Goal: Task Accomplishment & Management: Use online tool/utility

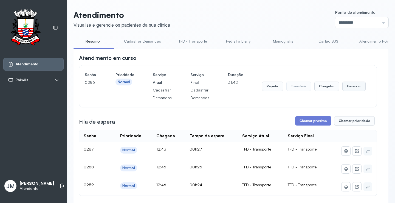
click at [349, 88] on button "Encerrar" at bounding box center [354, 86] width 23 height 9
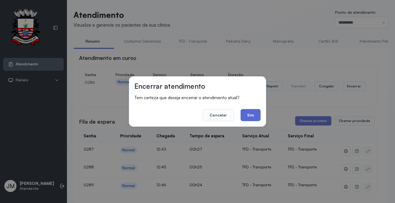
click at [251, 113] on button "Sim" at bounding box center [251, 115] width 20 height 12
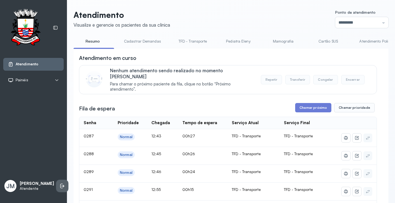
click at [56, 182] on li at bounding box center [62, 186] width 12 height 12
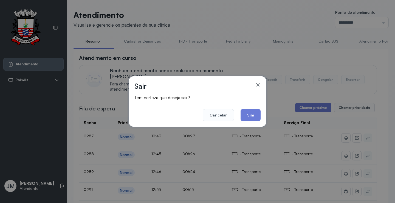
click at [255, 113] on button "Sim" at bounding box center [251, 115] width 20 height 12
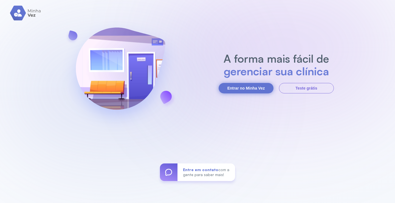
click at [238, 87] on button "Entrar no Minha Vez" at bounding box center [246, 88] width 55 height 10
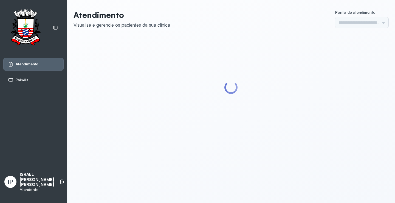
type input "*********"
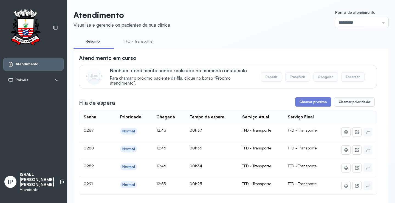
click at [142, 40] on link "TFD - Transporte" at bounding box center [139, 41] width 40 height 9
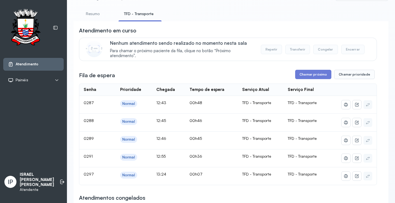
scroll to position [55, 0]
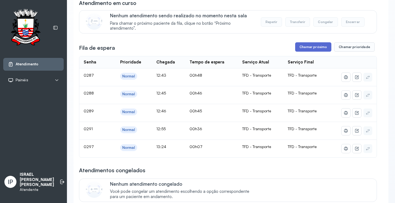
click at [309, 46] on button "Chamar próximo" at bounding box center [313, 46] width 36 height 9
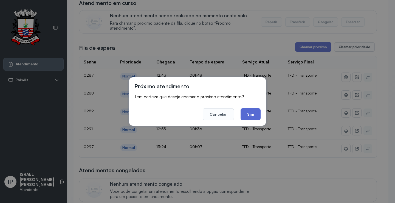
click at [257, 114] on button "Sim" at bounding box center [251, 114] width 20 height 12
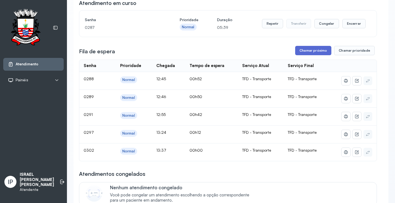
click at [309, 50] on button "Chamar próximo" at bounding box center [313, 50] width 36 height 9
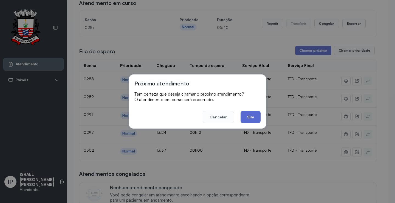
click at [256, 119] on button "Sim" at bounding box center [251, 117] width 20 height 12
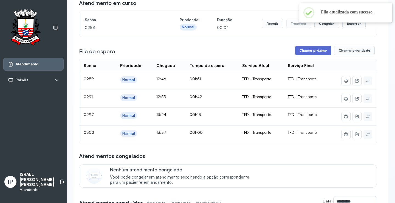
click at [315, 50] on button "Chamar próximo" at bounding box center [313, 50] width 36 height 9
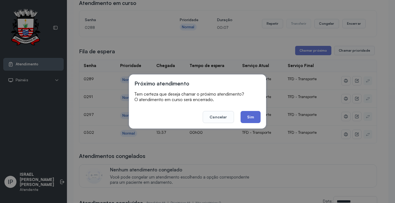
click at [255, 118] on button "Sim" at bounding box center [251, 117] width 20 height 12
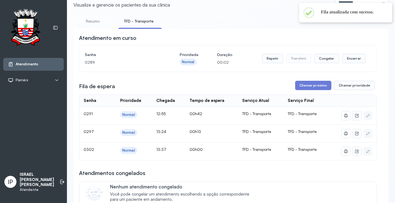
scroll to position [0, 0]
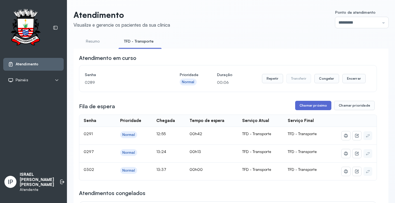
click at [311, 107] on button "Chamar próximo" at bounding box center [313, 105] width 36 height 9
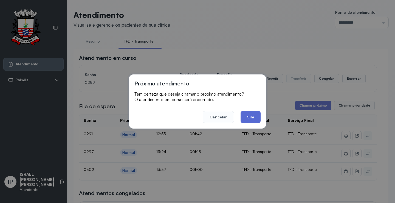
click at [244, 116] on button "Sim" at bounding box center [251, 117] width 20 height 12
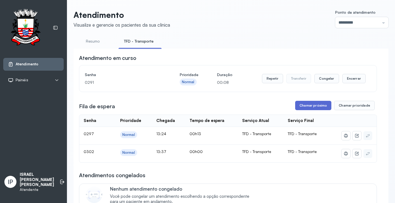
click at [316, 105] on button "Chamar próximo" at bounding box center [313, 105] width 36 height 9
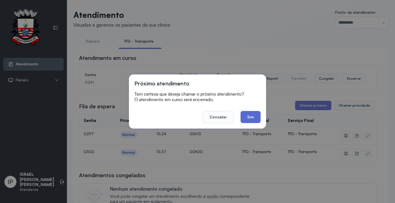
click at [246, 112] on button "Sim" at bounding box center [251, 117] width 20 height 12
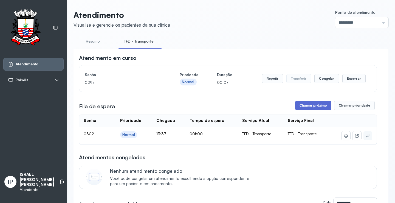
click at [310, 108] on button "Chamar próximo" at bounding box center [313, 105] width 36 height 9
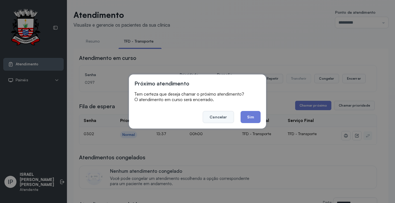
click at [223, 114] on button "Cancelar" at bounding box center [218, 117] width 31 height 12
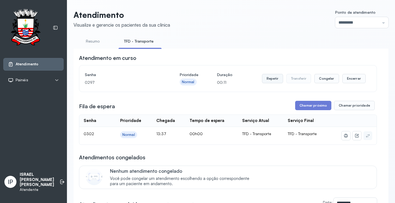
click at [265, 79] on button "Repetir" at bounding box center [272, 78] width 21 height 9
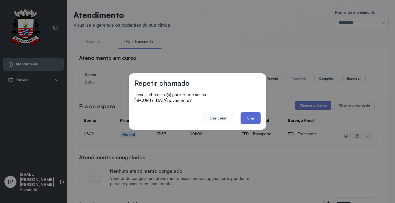
click at [243, 115] on button "Sim" at bounding box center [251, 118] width 20 height 12
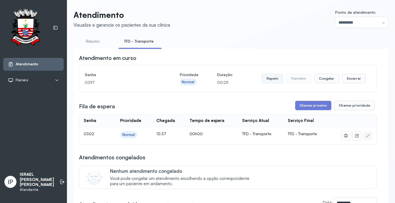
click at [277, 80] on button "Repetir" at bounding box center [272, 78] width 21 height 9
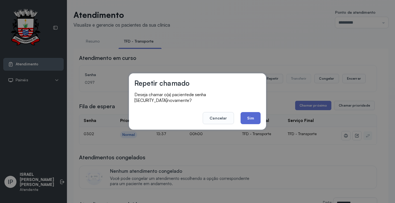
click at [254, 113] on button "Sim" at bounding box center [251, 118] width 20 height 12
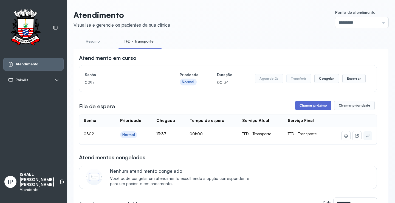
click at [303, 109] on button "Chamar próximo" at bounding box center [313, 105] width 36 height 9
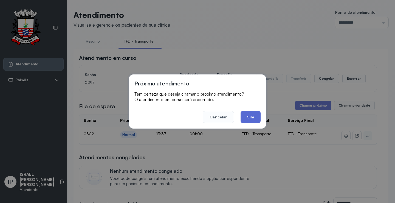
click at [249, 118] on button "Sim" at bounding box center [251, 117] width 20 height 12
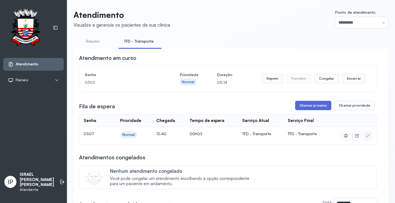
click at [307, 109] on button "Chamar próximo" at bounding box center [313, 105] width 36 height 9
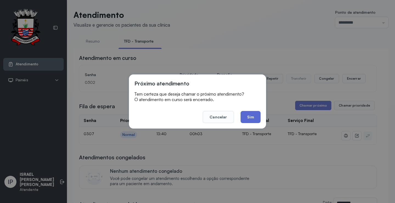
click at [252, 117] on button "Sim" at bounding box center [251, 117] width 20 height 12
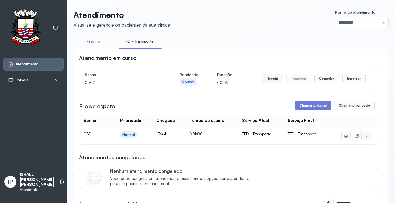
click at [272, 79] on button "Repetir" at bounding box center [272, 78] width 21 height 9
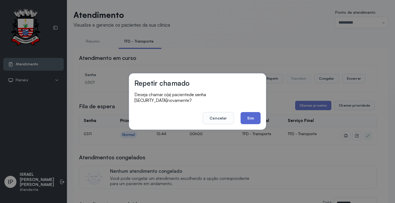
click at [252, 115] on button "Sim" at bounding box center [251, 118] width 20 height 12
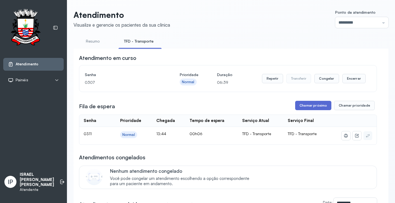
click at [306, 106] on button "Chamar próximo" at bounding box center [313, 105] width 36 height 9
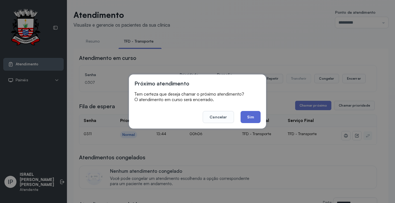
click at [249, 114] on button "Sim" at bounding box center [251, 117] width 20 height 12
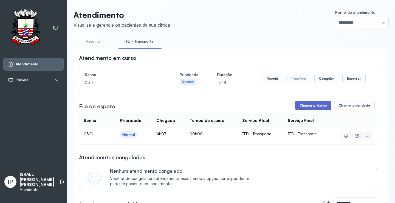
click at [300, 110] on button "Chamar próximo" at bounding box center [313, 105] width 36 height 9
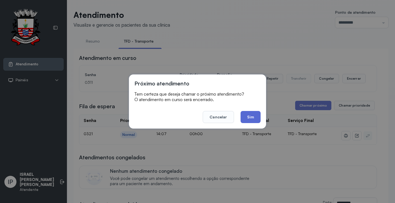
click at [257, 117] on button "Sim" at bounding box center [251, 117] width 20 height 12
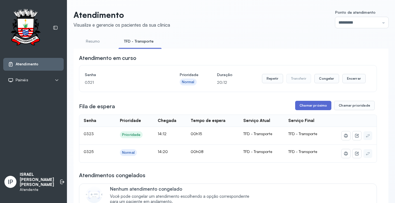
click at [313, 104] on button "Chamar próximo" at bounding box center [313, 105] width 36 height 9
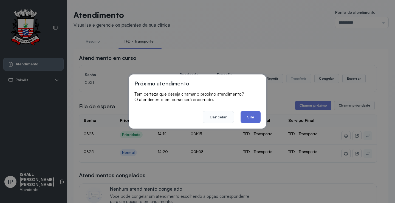
click at [251, 116] on button "Sim" at bounding box center [251, 117] width 20 height 12
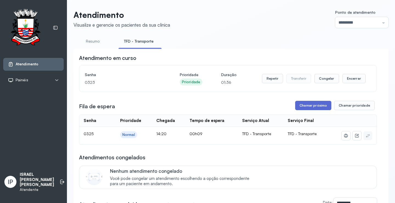
click at [315, 108] on button "Chamar próximo" at bounding box center [313, 105] width 36 height 9
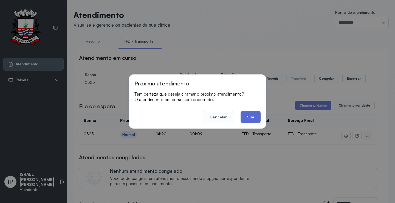
click at [259, 114] on button "Sim" at bounding box center [251, 117] width 20 height 12
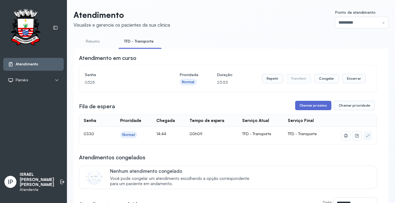
click at [319, 104] on button "Chamar próximo" at bounding box center [313, 105] width 36 height 9
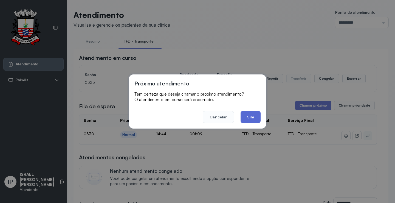
click at [243, 117] on button "Sim" at bounding box center [251, 117] width 20 height 12
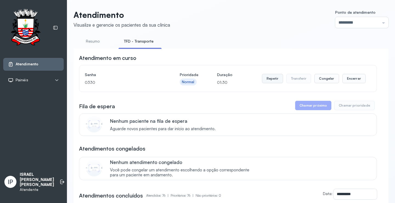
click at [269, 81] on button "Repetir" at bounding box center [272, 78] width 21 height 9
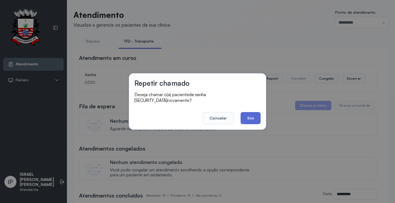
click at [250, 115] on button "Sim" at bounding box center [251, 118] width 20 height 12
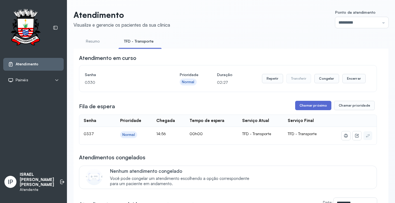
click at [313, 105] on button "Chamar próximo" at bounding box center [313, 105] width 36 height 9
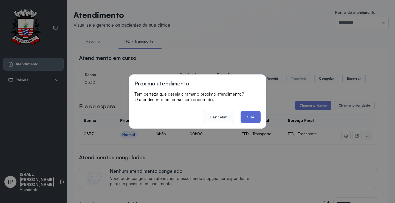
click at [256, 117] on button "Sim" at bounding box center [251, 117] width 20 height 12
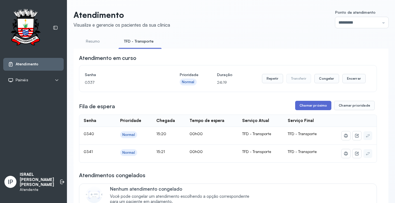
click at [309, 105] on button "Chamar próximo" at bounding box center [313, 105] width 36 height 9
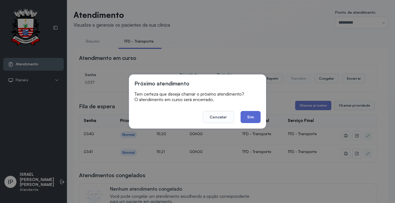
click at [253, 117] on button "Sim" at bounding box center [251, 117] width 20 height 12
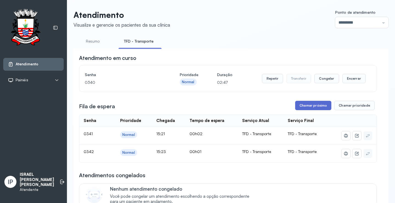
click at [298, 108] on button "Chamar próximo" at bounding box center [313, 105] width 36 height 9
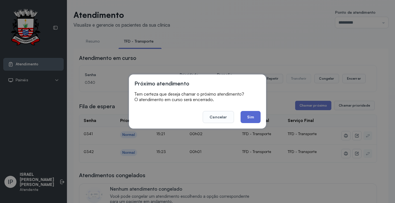
drag, startPoint x: 244, startPoint y: 115, endPoint x: 240, endPoint y: 114, distance: 4.3
click at [244, 115] on button "Sim" at bounding box center [251, 117] width 20 height 12
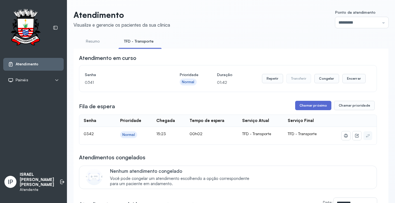
click at [305, 105] on button "Chamar próximo" at bounding box center [313, 105] width 36 height 9
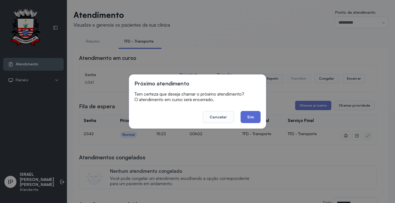
click at [255, 116] on button "Sim" at bounding box center [251, 117] width 20 height 12
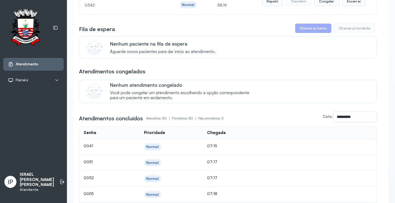
scroll to position [82, 0]
